Goal: Contribute content

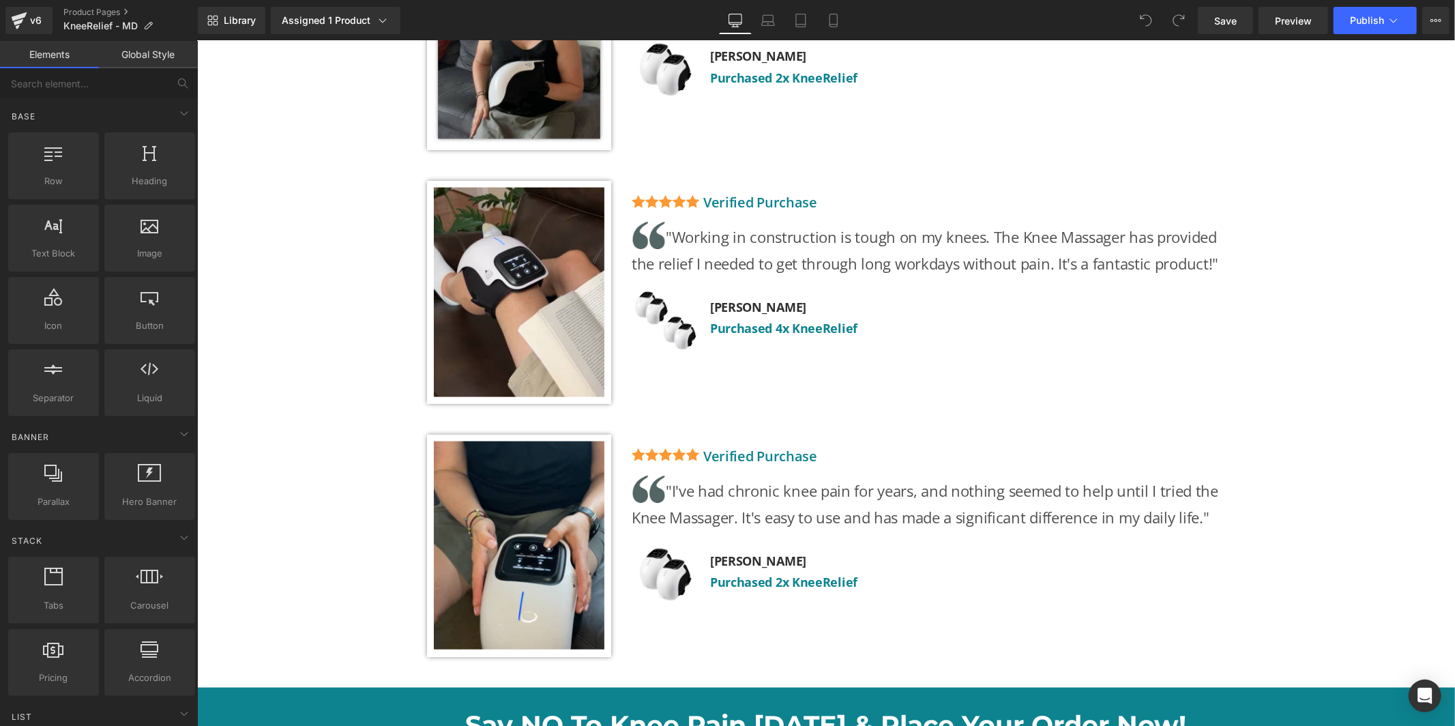
scroll to position [6130, 0]
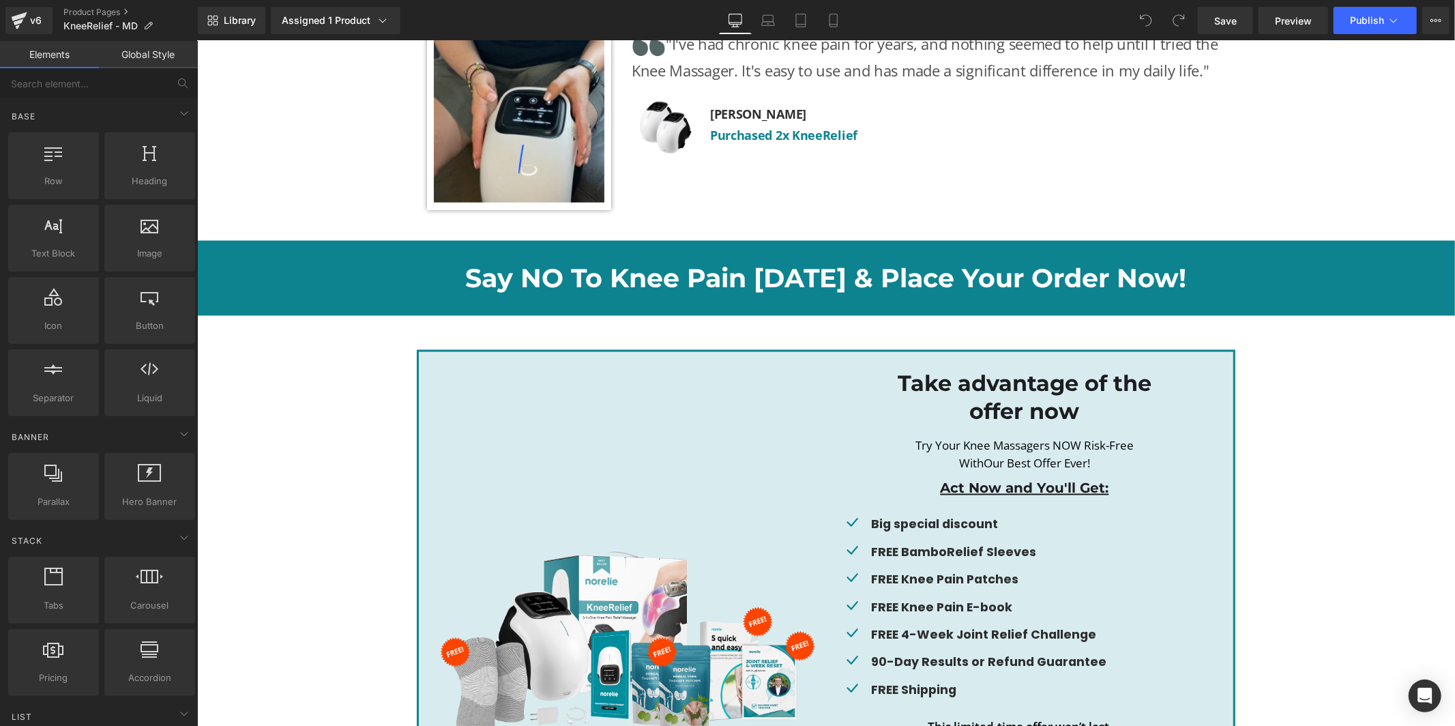
click at [298, 420] on div "Image Take advantage of the offer now Heading Try Your Knee Massagers NOW Risk-…" at bounding box center [825, 640] width 1258 height 582
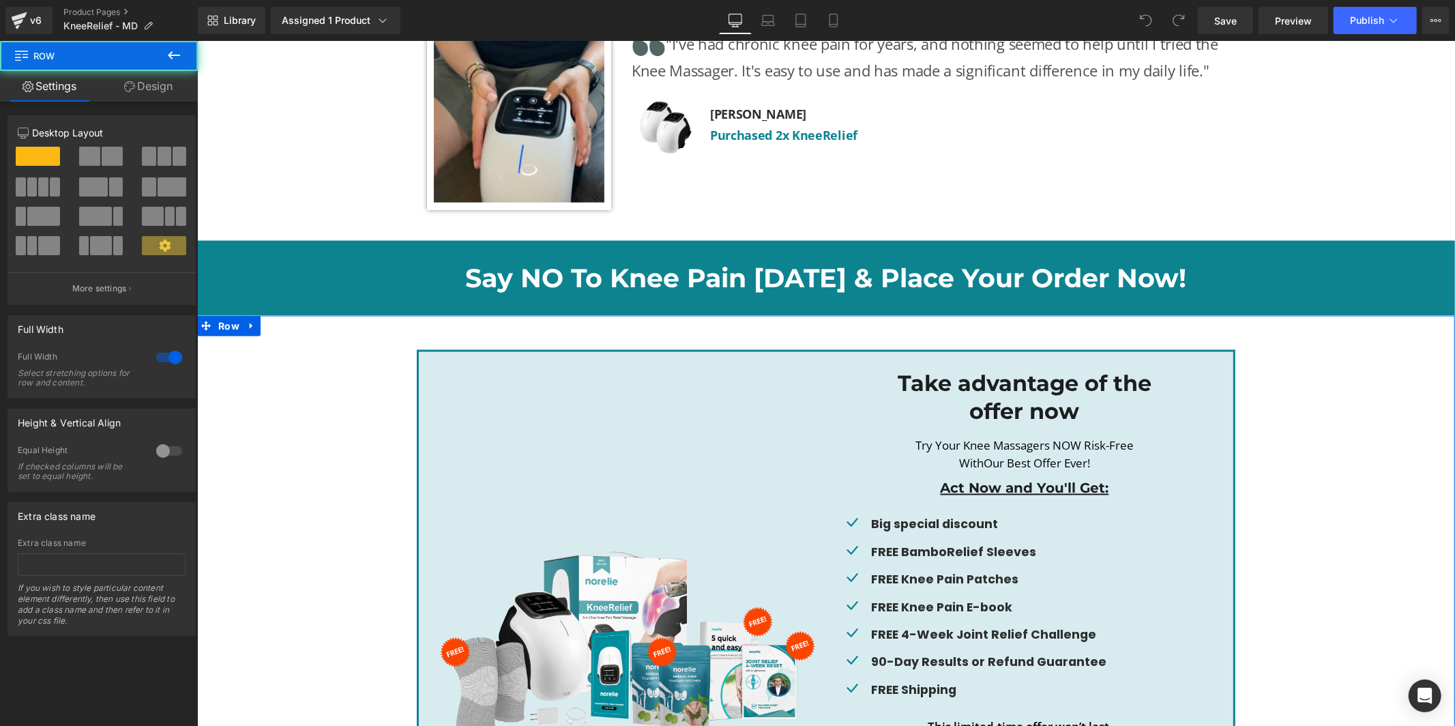
click at [299, 420] on div "Image Take advantage of the offer now Heading Try Your Knee Massagers NOW Risk-…" at bounding box center [825, 640] width 1258 height 582
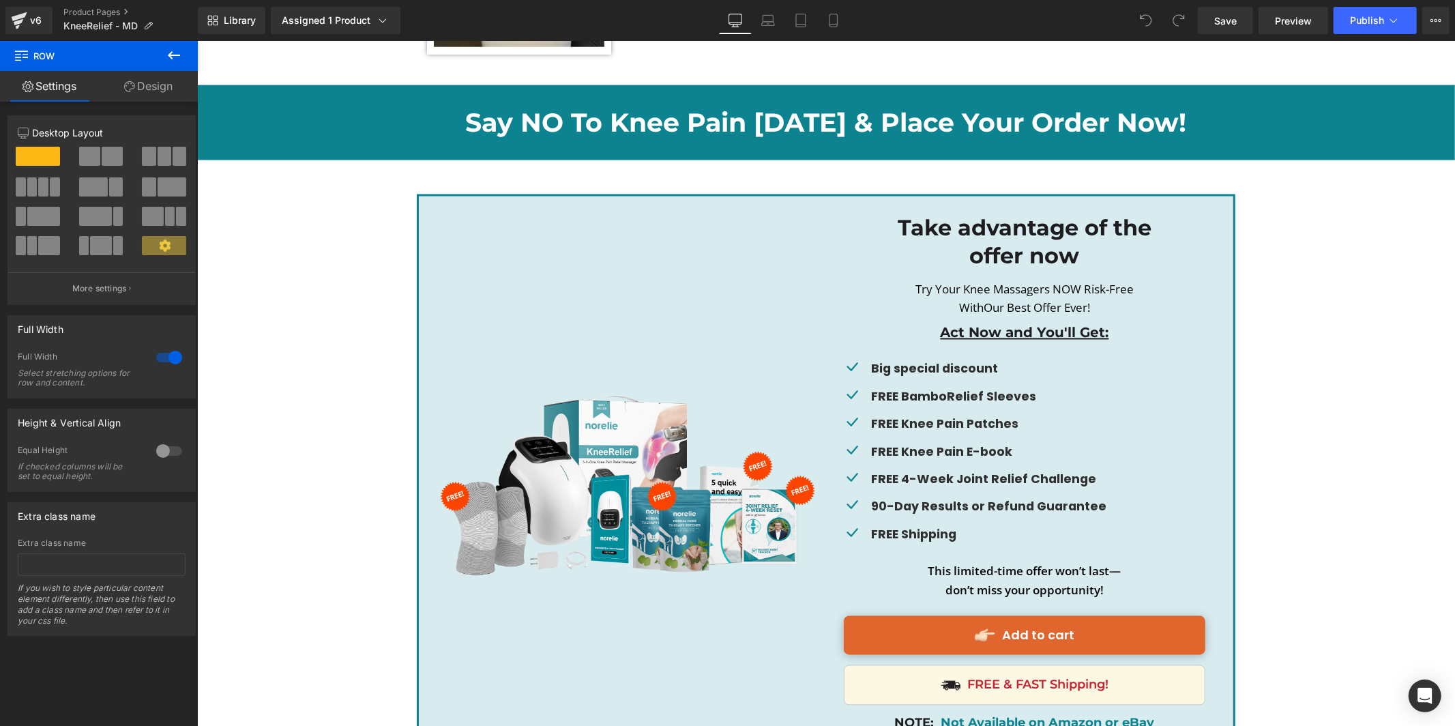
scroll to position [6557, 0]
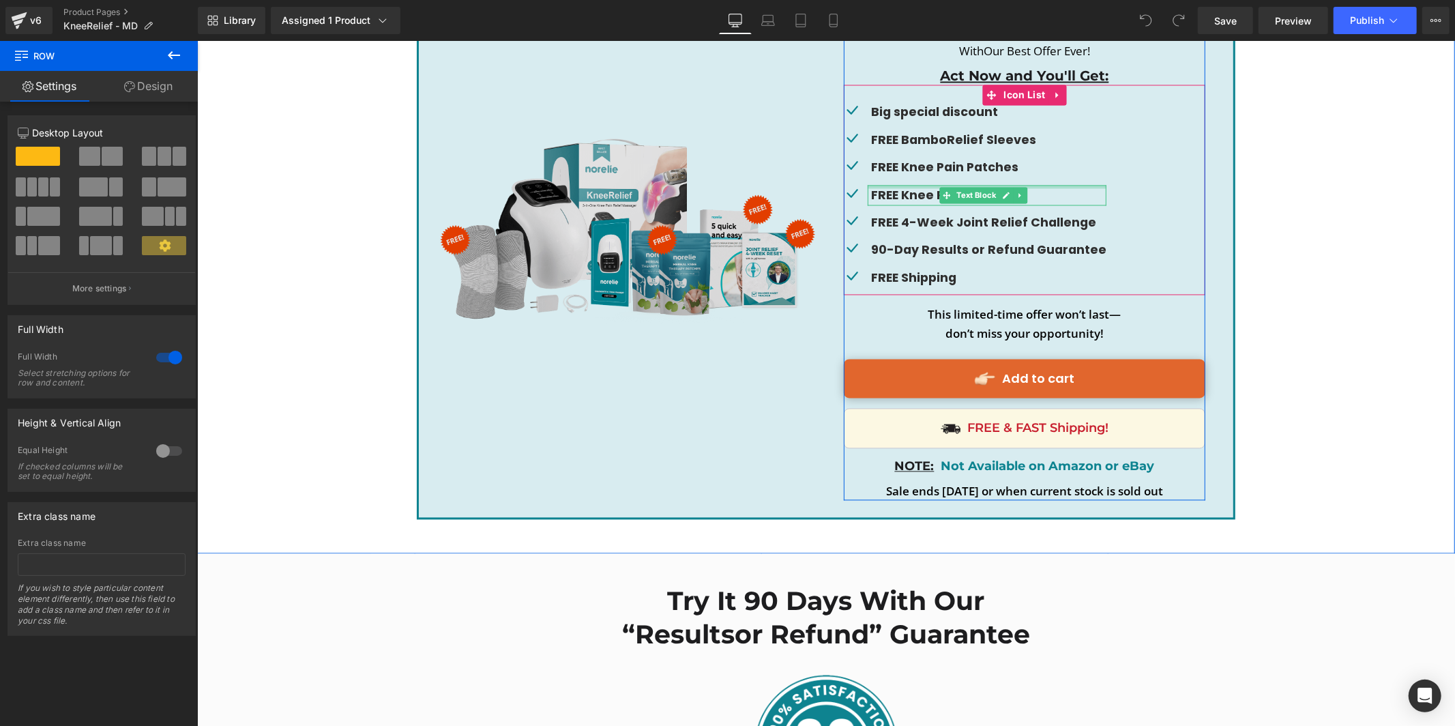
drag, startPoint x: 900, startPoint y: 167, endPoint x: 796, endPoint y: 200, distance: 109.4
click at [897, 185] on div "FREE Knee Pain E-book Text Block" at bounding box center [986, 195] width 239 height 20
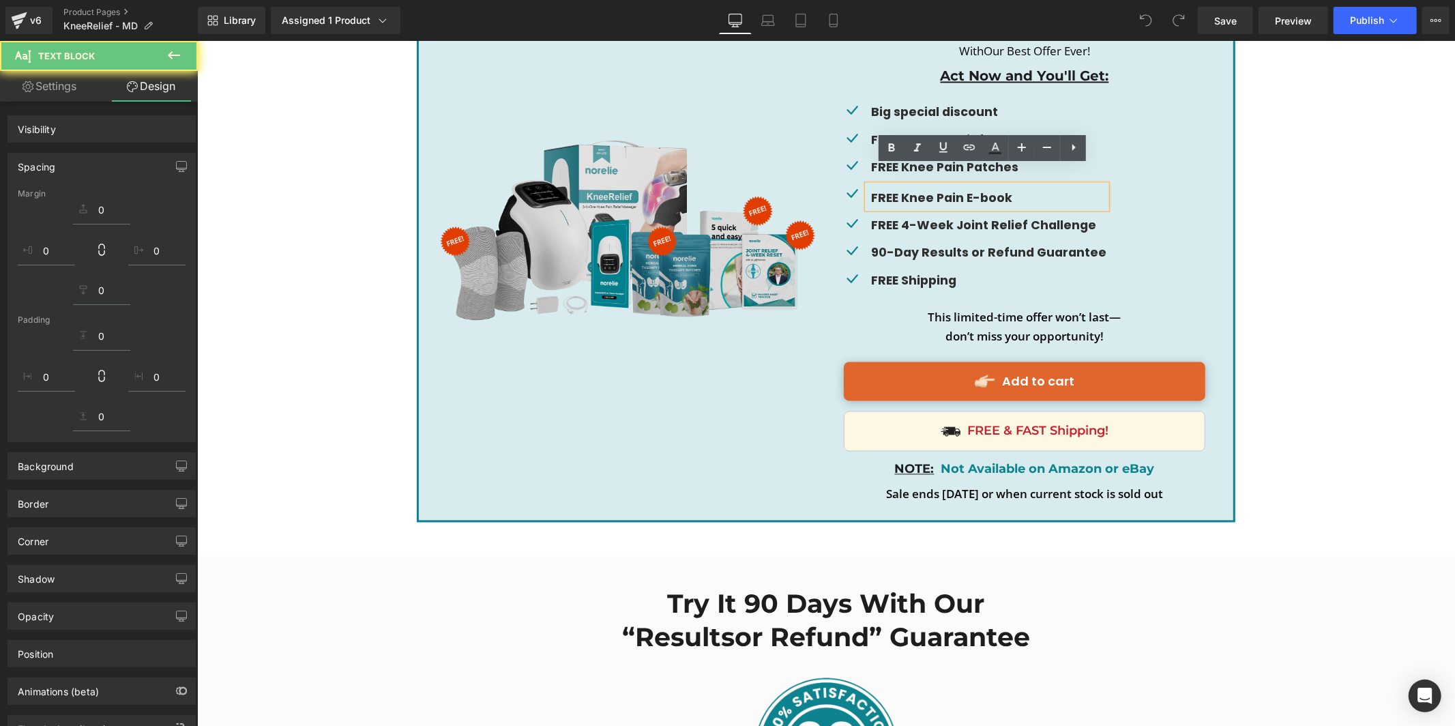
click at [710, 206] on img at bounding box center [627, 229] width 377 height 191
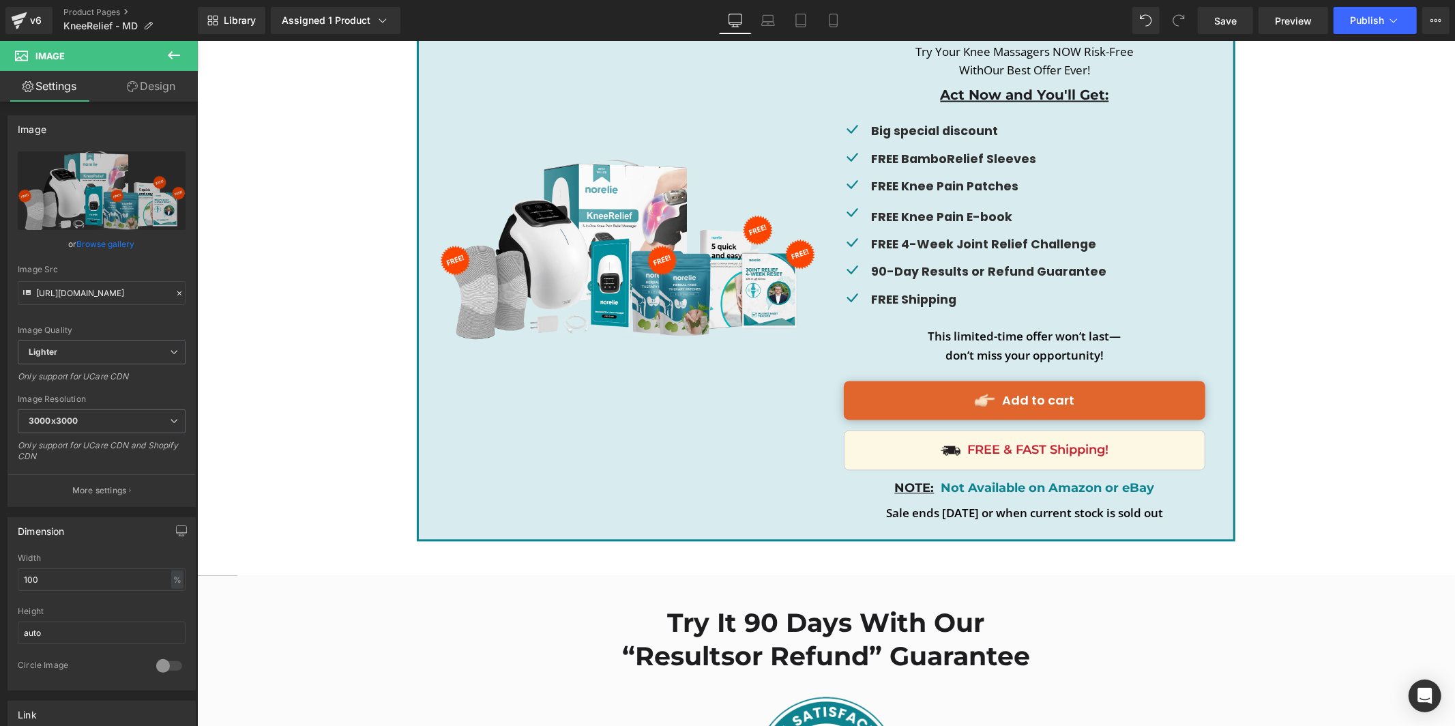
scroll to position [6527, 0]
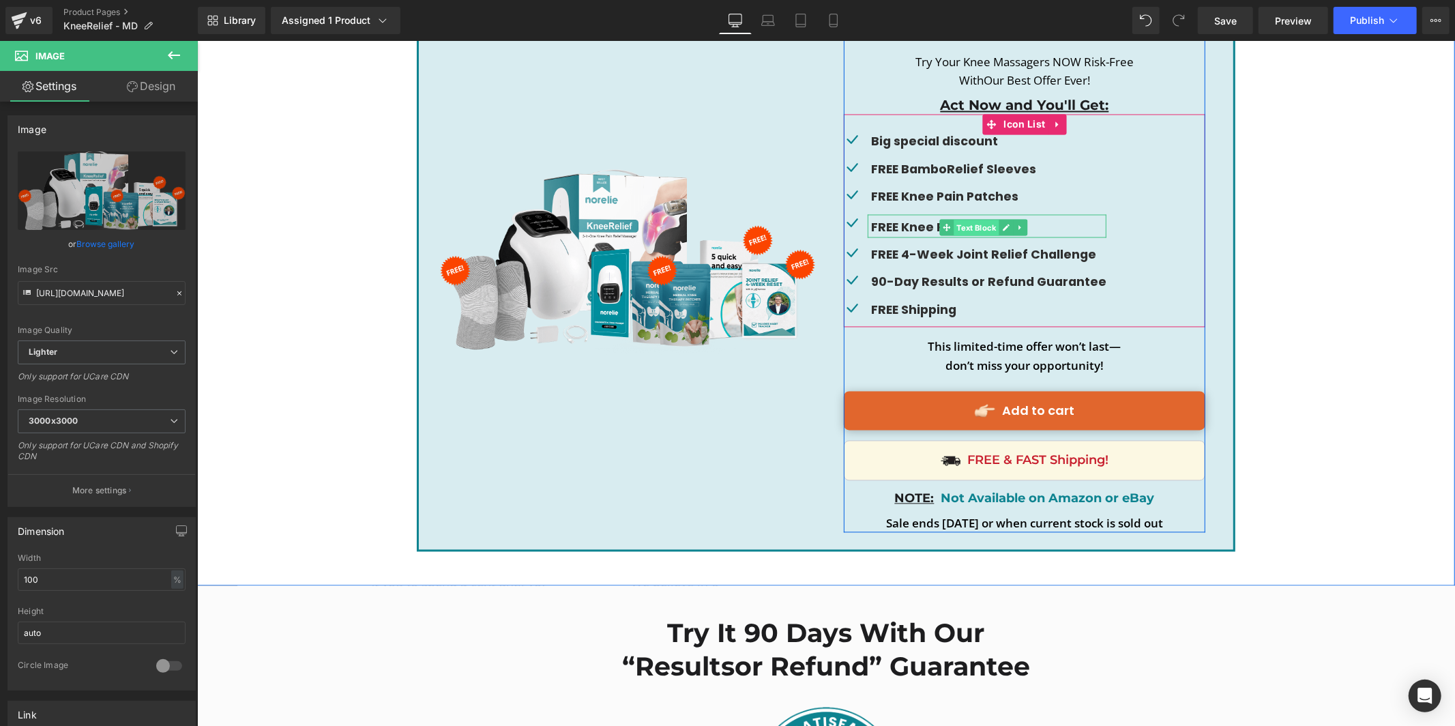
drag, startPoint x: 969, startPoint y: 214, endPoint x: 765, endPoint y: 208, distance: 204.1
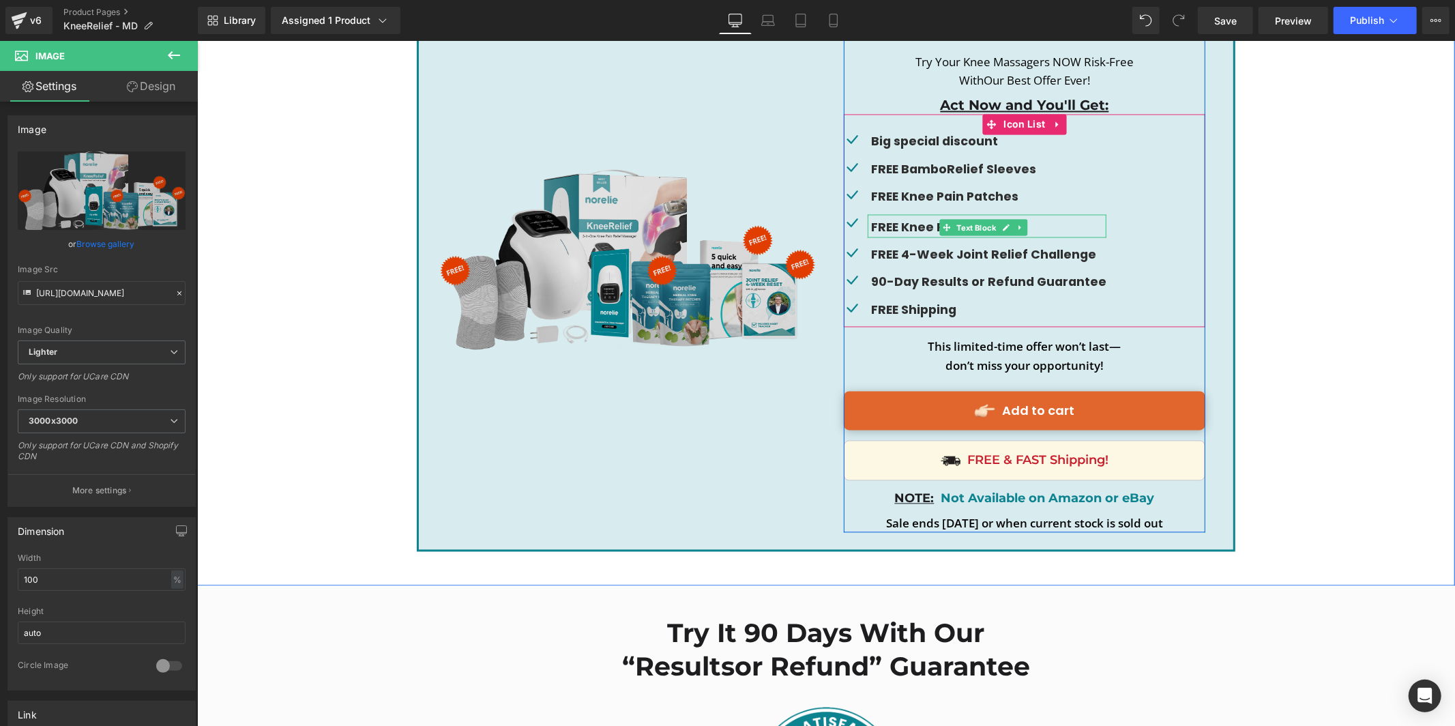
click at [968, 220] on span "Text Block" at bounding box center [975, 228] width 45 height 16
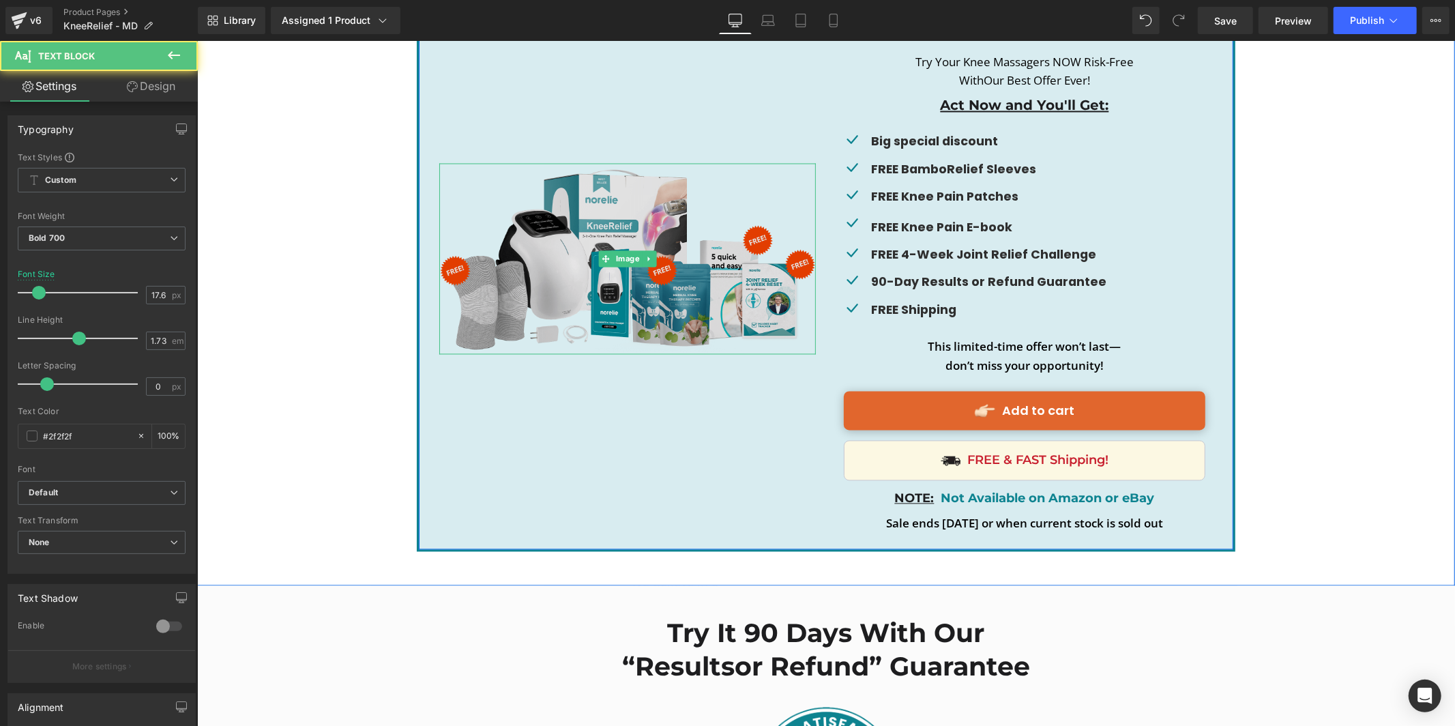
click at [586, 215] on img at bounding box center [627, 258] width 377 height 191
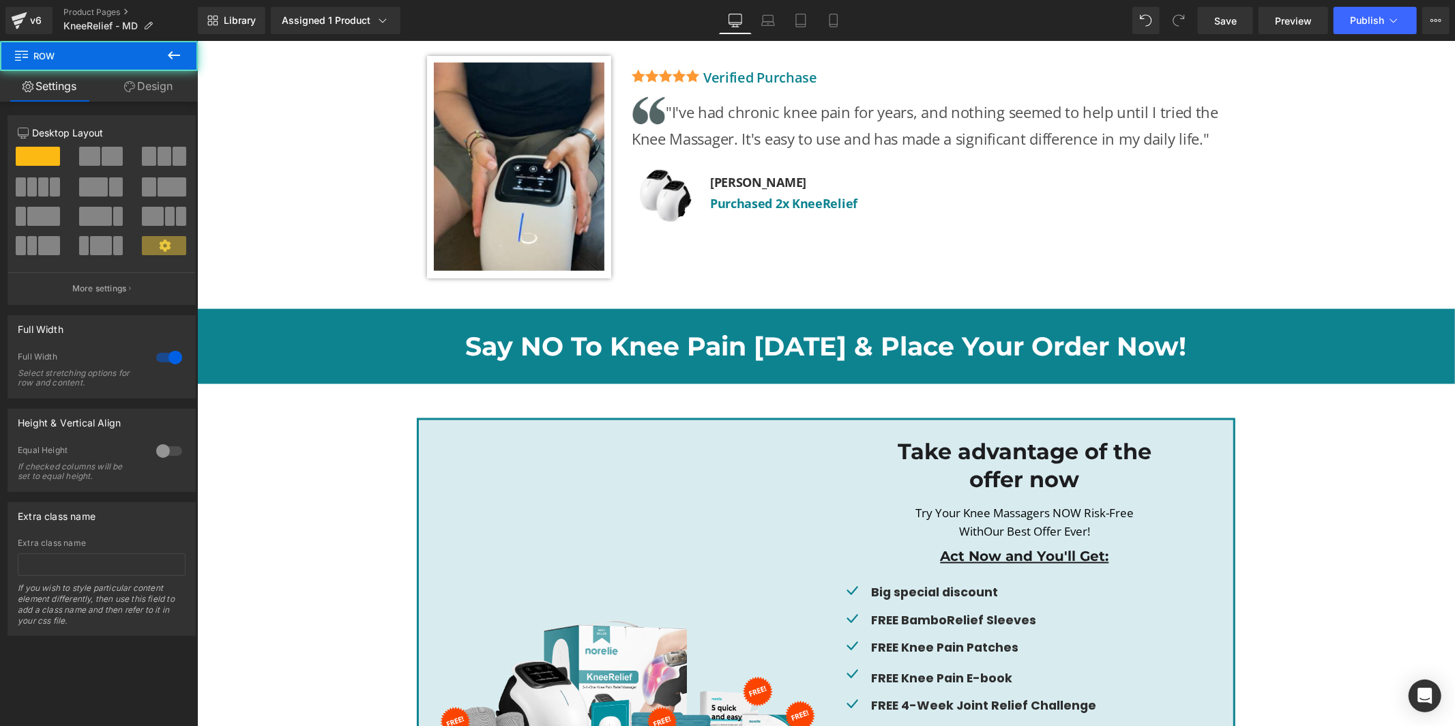
drag, startPoint x: 278, startPoint y: 477, endPoint x: 289, endPoint y: 470, distance: 12.9
click at [278, 477] on div "Image Take advantage of the offer now Heading Try Your Knee Massagers NOW Risk-…" at bounding box center [825, 710] width 1258 height 585
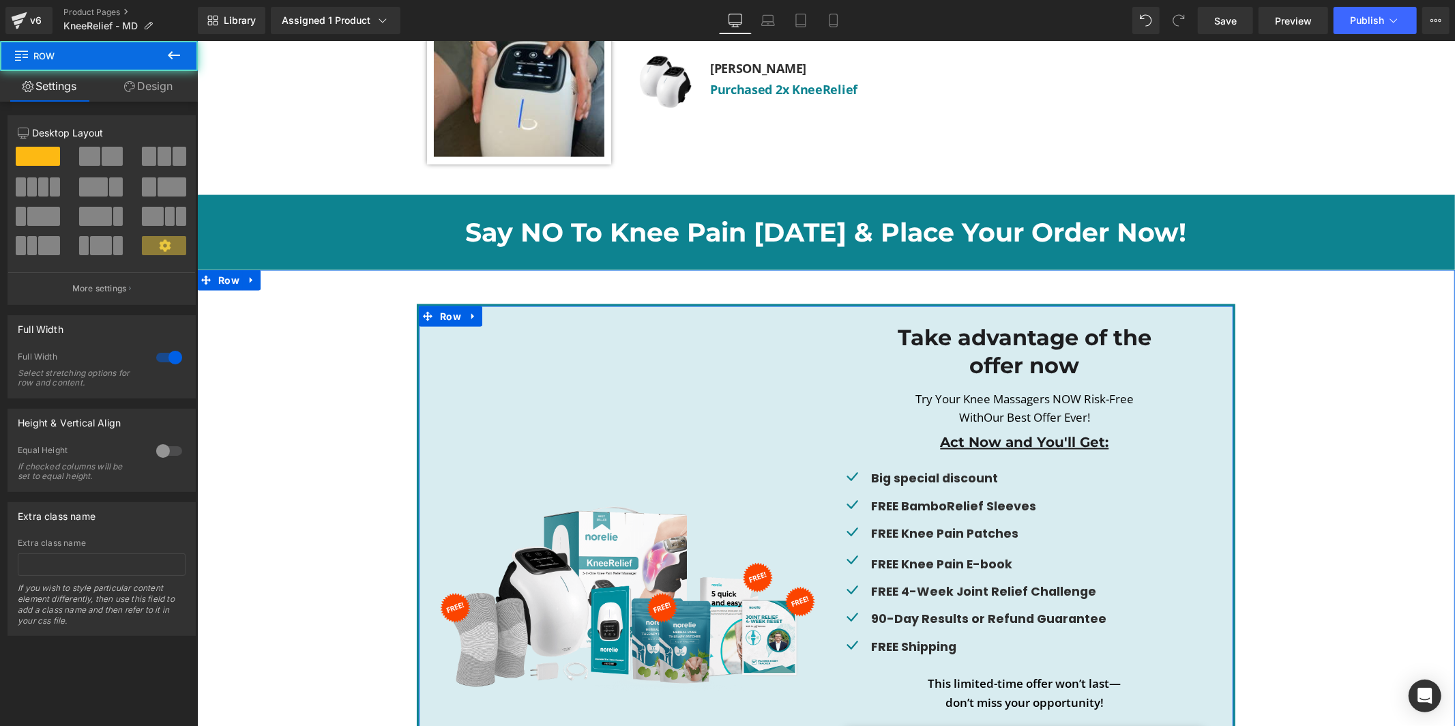
scroll to position [6278, 0]
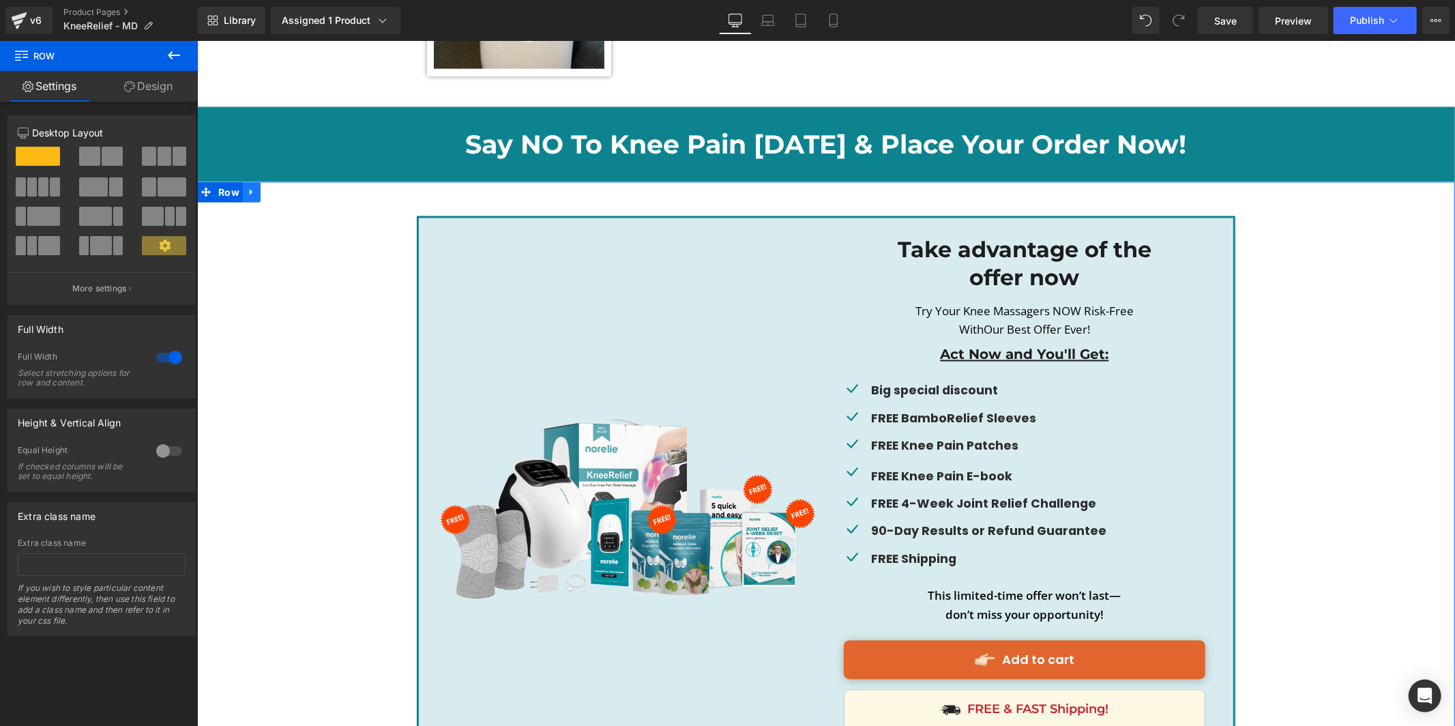
click at [253, 181] on link at bounding box center [251, 191] width 18 height 20
click at [284, 187] on icon at bounding box center [287, 192] width 10 height 10
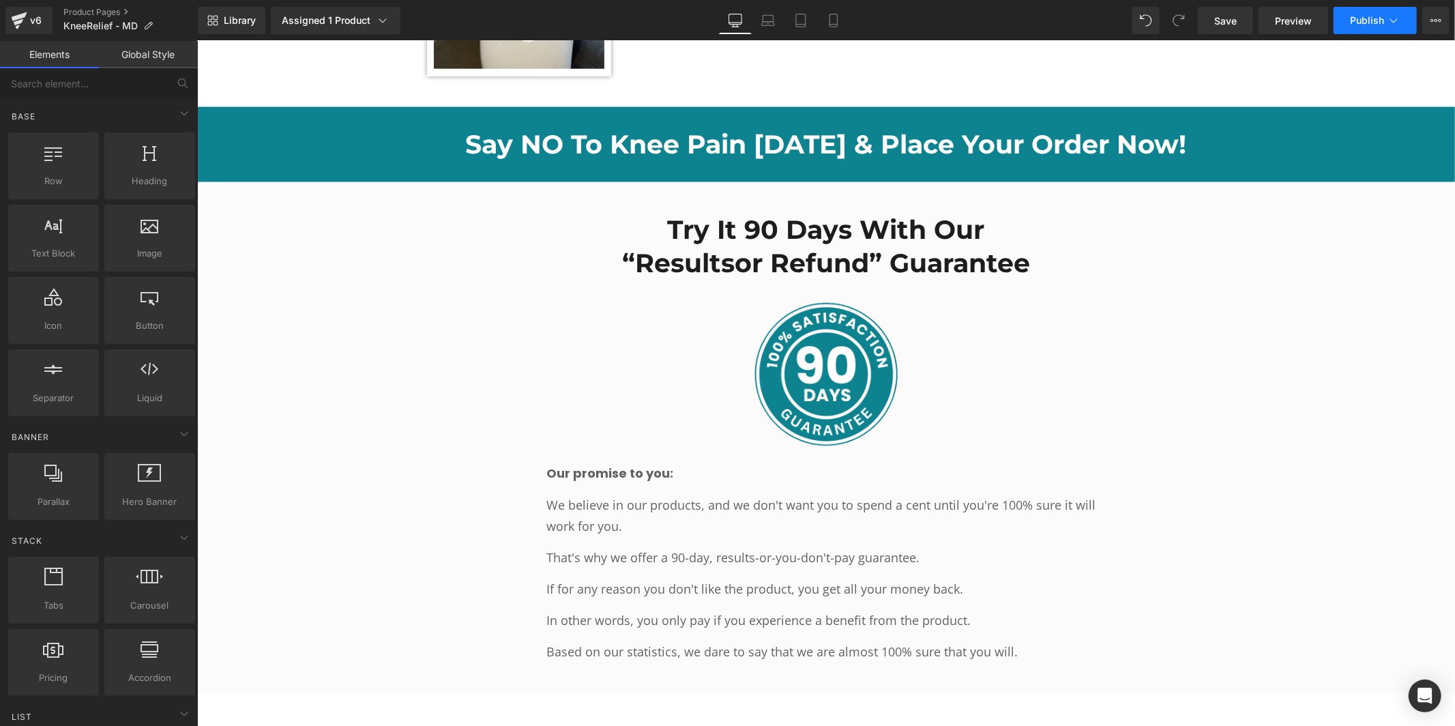
click at [1373, 30] on button "Publish" at bounding box center [1375, 20] width 83 height 27
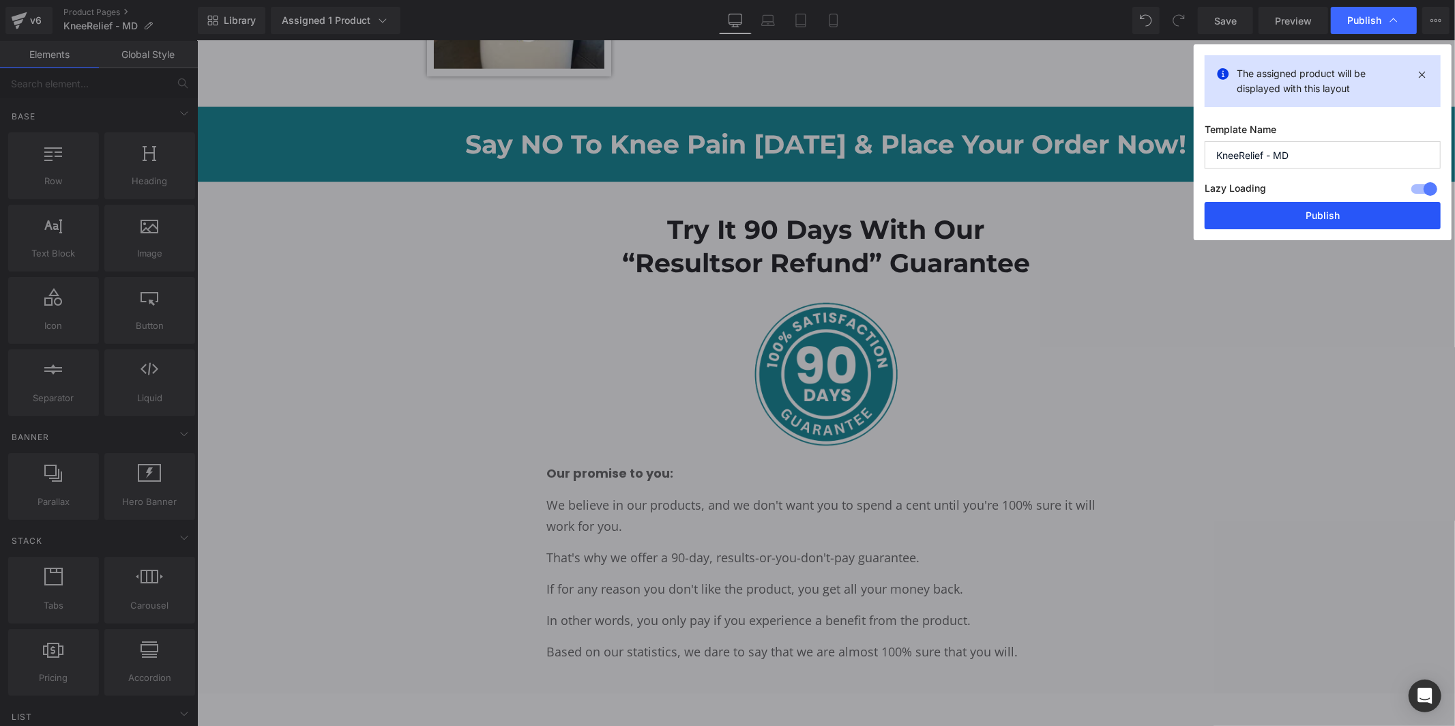
click at [1311, 212] on button "Publish" at bounding box center [1323, 215] width 236 height 27
